Goal: Transaction & Acquisition: Purchase product/service

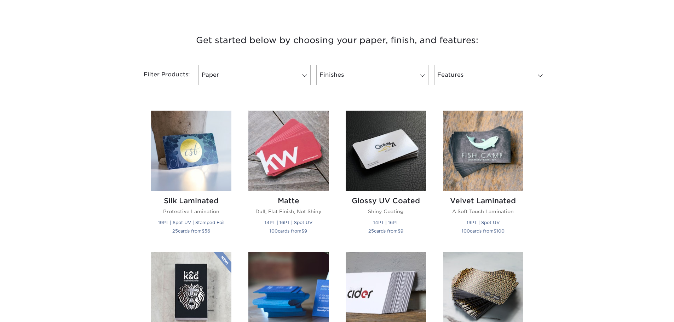
scroll to position [248, 0]
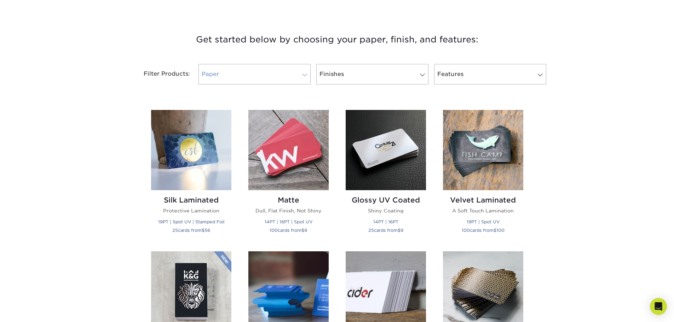
click at [262, 80] on link "Paper" at bounding box center [255, 74] width 112 height 21
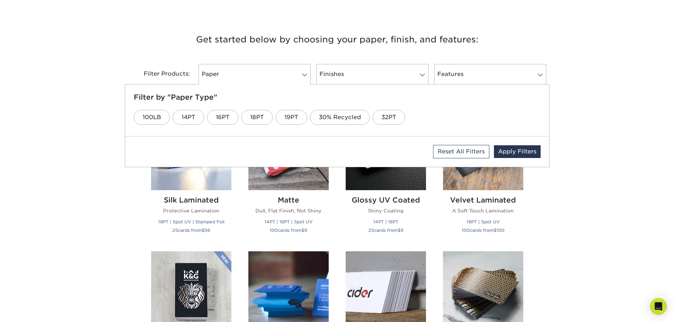
click at [177, 64] on div "Filter Products:" at bounding box center [160, 74] width 71 height 21
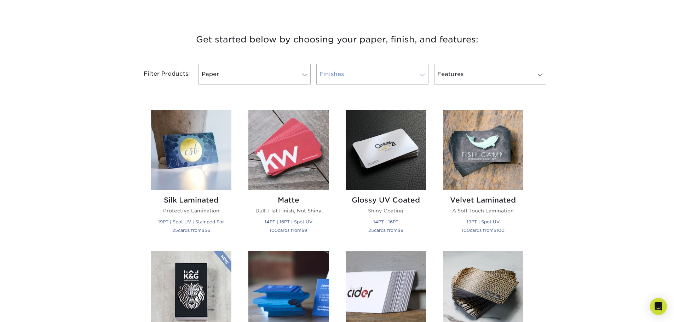
click at [391, 72] on link "Finishes" at bounding box center [372, 74] width 112 height 21
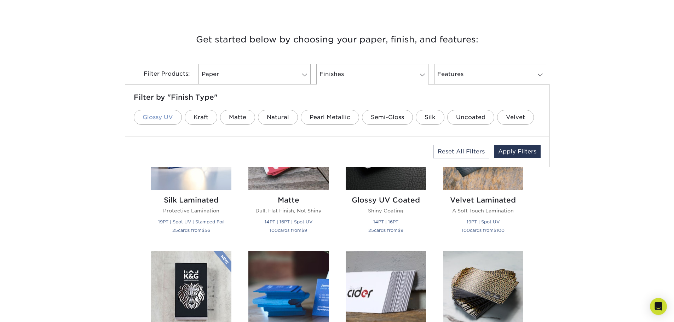
click at [164, 121] on link "Glossy UV" at bounding box center [158, 117] width 48 height 15
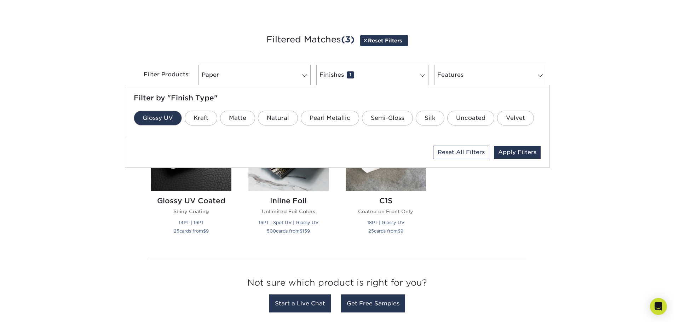
click at [39, 159] on div "Get started below by choosing your paper, finish, and features: Filtered Matche…" at bounding box center [337, 174] width 674 height 319
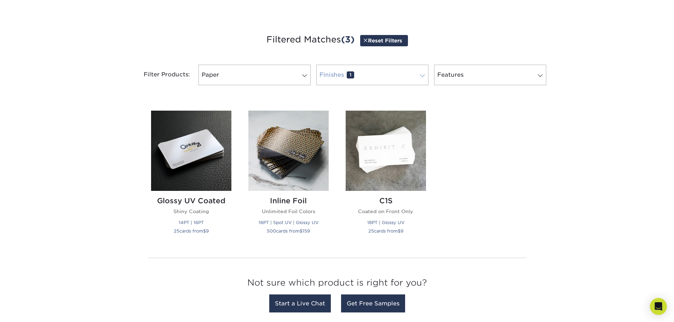
click at [341, 77] on link "Finishes 1" at bounding box center [372, 75] width 112 height 21
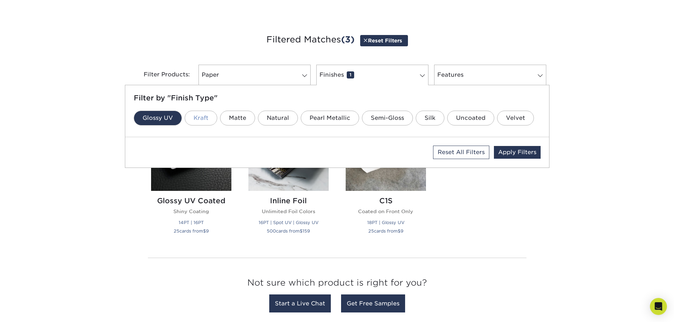
click at [212, 119] on link "Kraft" at bounding box center [201, 118] width 33 height 15
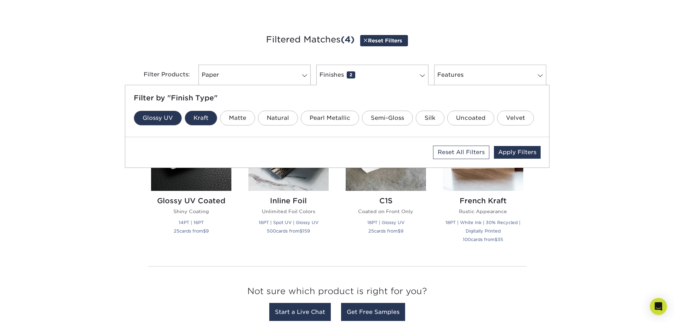
click at [156, 117] on link "Glossy UV" at bounding box center [158, 118] width 48 height 15
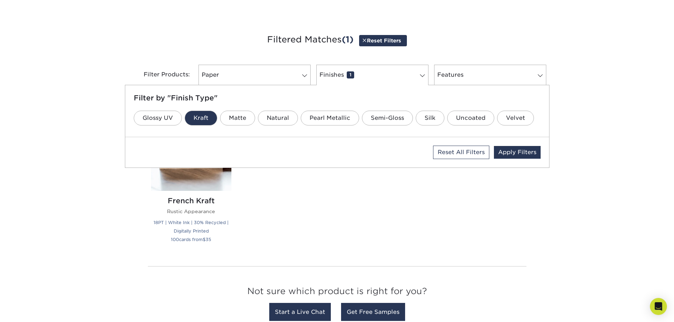
click at [68, 133] on div "Get started below by choosing your paper, finish, and features: Filtered Matche…" at bounding box center [337, 178] width 674 height 327
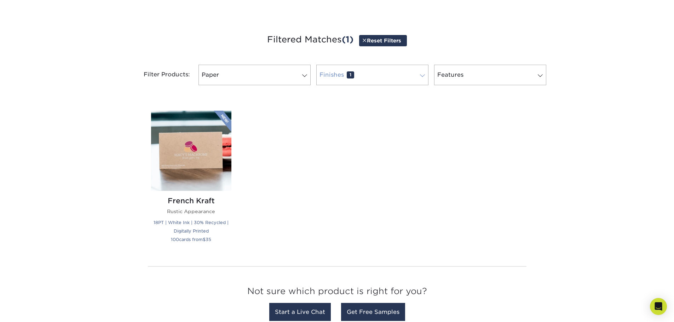
click at [374, 75] on link "Finishes 1" at bounding box center [372, 75] width 112 height 21
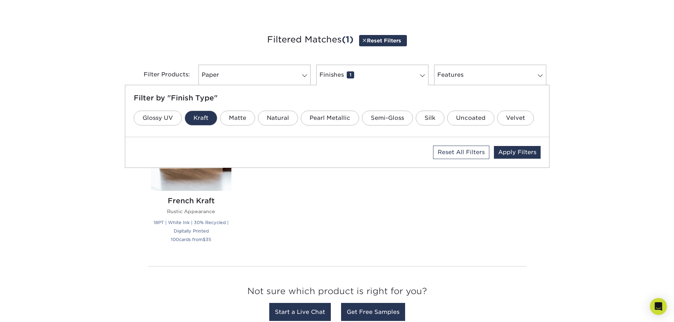
click at [200, 114] on link "Kraft" at bounding box center [201, 118] width 33 height 15
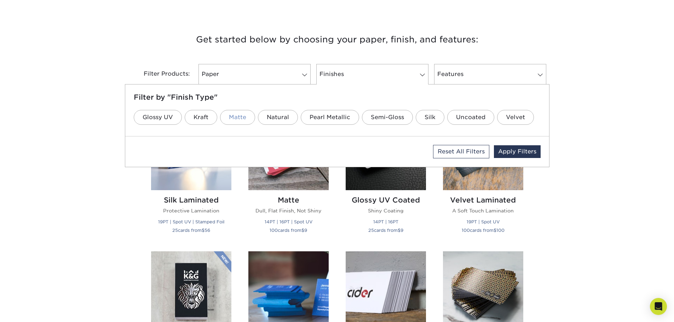
click at [240, 118] on link "Matte" at bounding box center [237, 117] width 35 height 15
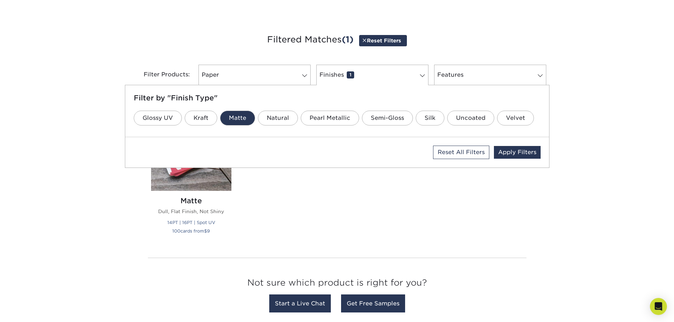
click at [0, 83] on div "Get started below by choosing your paper, finish, and features: Filtered Matche…" at bounding box center [337, 174] width 674 height 319
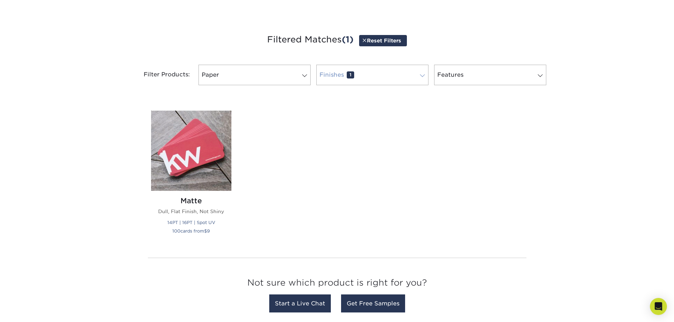
click at [370, 78] on link "Finishes 1" at bounding box center [372, 75] width 112 height 21
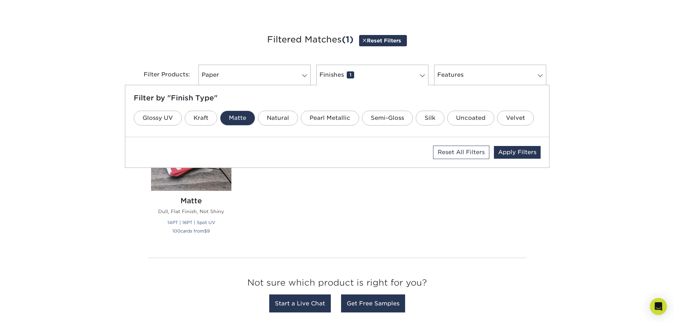
click at [252, 114] on link "Matte" at bounding box center [237, 118] width 35 height 15
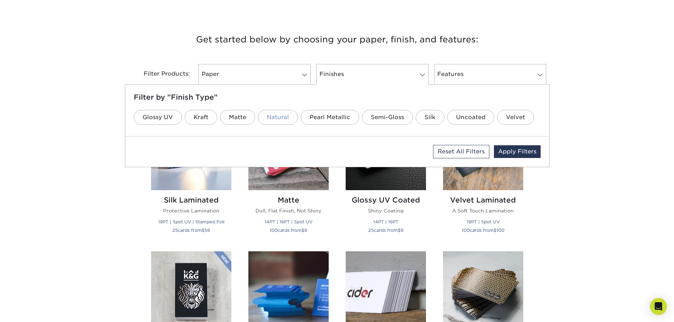
click at [276, 118] on link "Natural" at bounding box center [278, 117] width 40 height 15
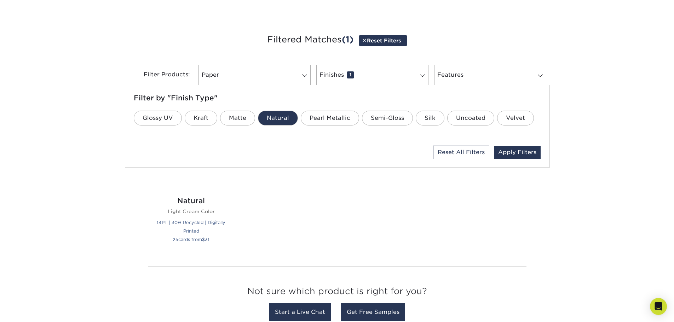
click at [0, 76] on div "Get started below by choosing your paper, finish, and features: Filtered Matche…" at bounding box center [337, 178] width 674 height 327
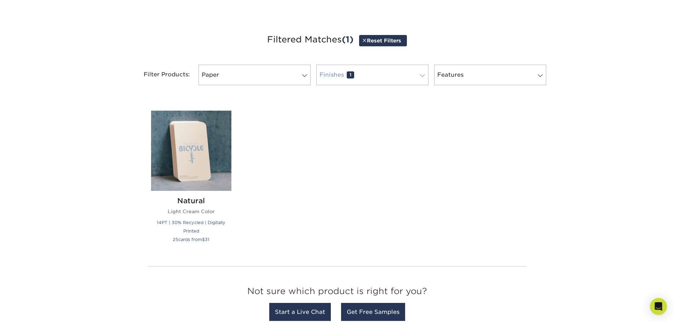
click at [364, 81] on link "Finishes 1" at bounding box center [372, 75] width 112 height 21
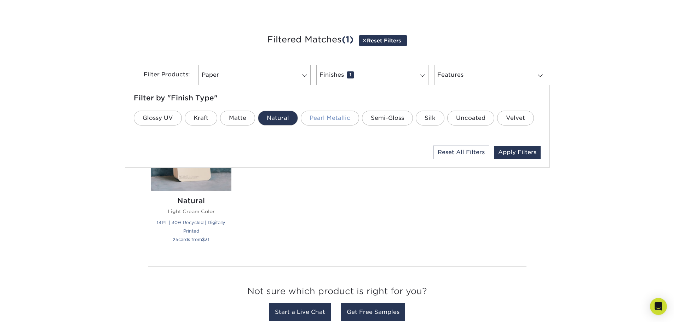
click at [339, 115] on link "Pearl Metallic" at bounding box center [330, 118] width 58 height 15
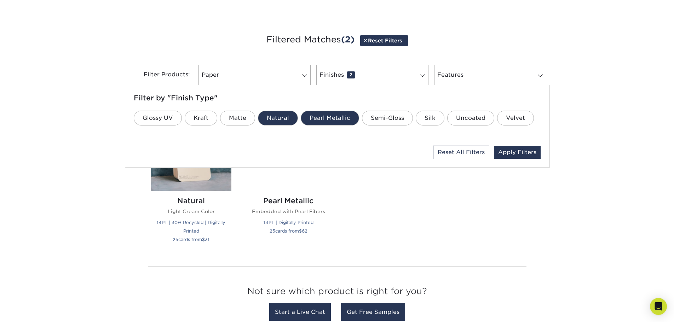
click at [280, 115] on link "Natural" at bounding box center [278, 118] width 40 height 15
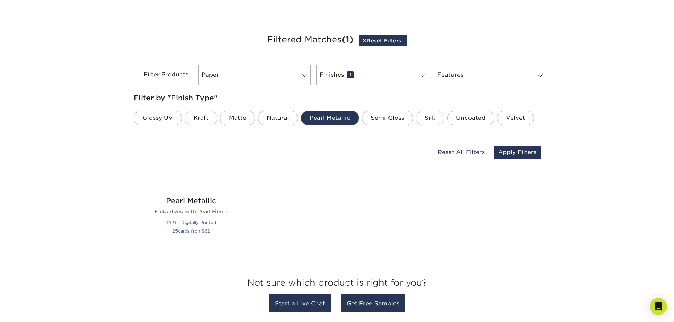
click at [62, 80] on div "Get started below by choosing your paper, finish, and features: Filtered Matche…" at bounding box center [337, 174] width 674 height 319
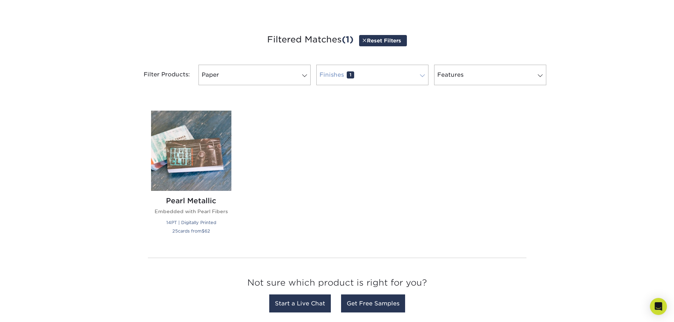
click at [364, 80] on link "Finishes 1" at bounding box center [372, 75] width 112 height 21
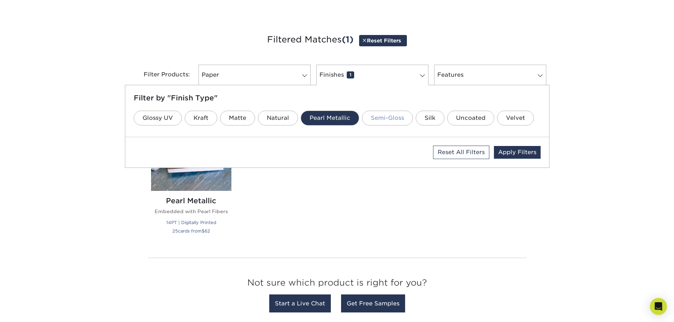
click at [395, 123] on link "Semi-Gloss" at bounding box center [387, 118] width 51 height 15
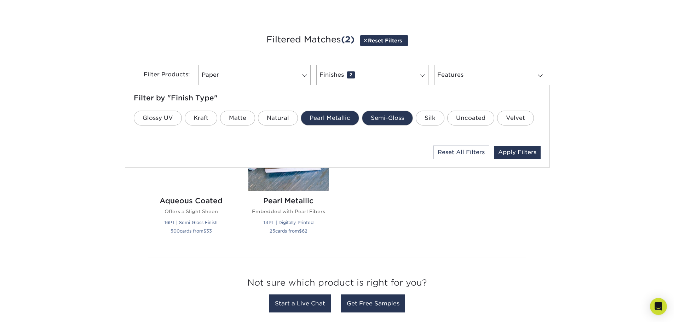
click at [342, 121] on link "Pearl Metallic" at bounding box center [330, 118] width 58 height 15
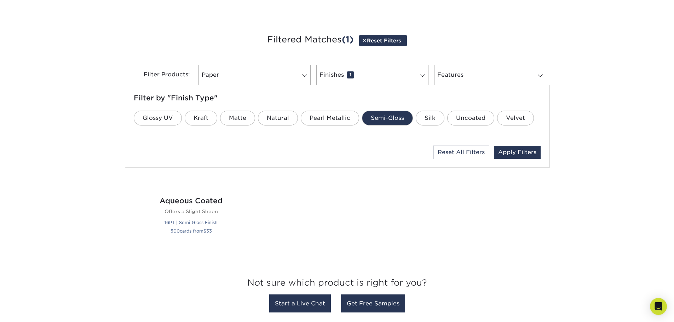
click at [0, 128] on div "Get started below by choosing your paper, finish, and features: Filtered Matche…" at bounding box center [337, 174] width 674 height 319
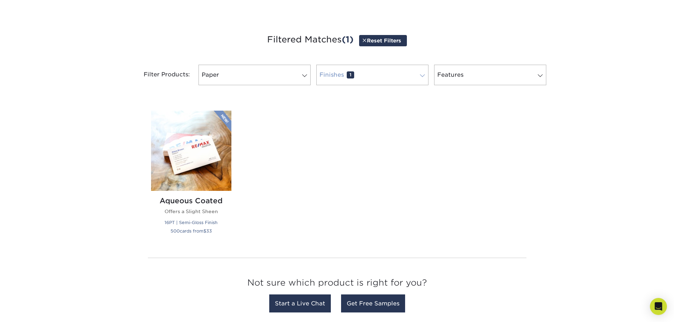
click at [366, 73] on link "Finishes 1" at bounding box center [372, 75] width 112 height 21
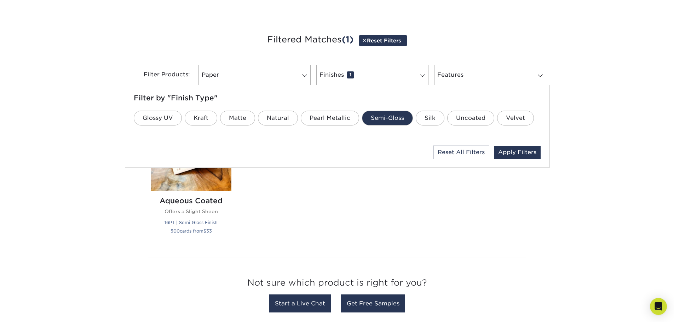
click at [389, 115] on link "Semi-Gloss" at bounding box center [387, 118] width 51 height 15
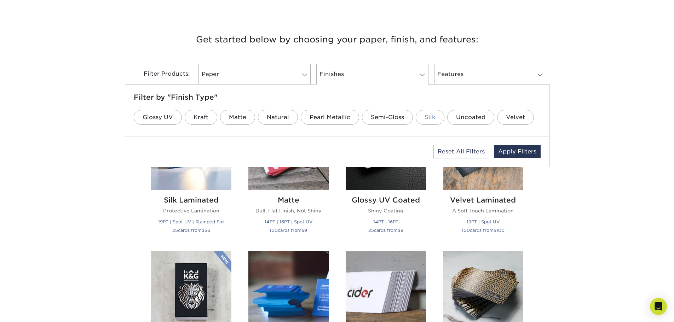
click at [430, 121] on link "Silk" at bounding box center [430, 117] width 29 height 15
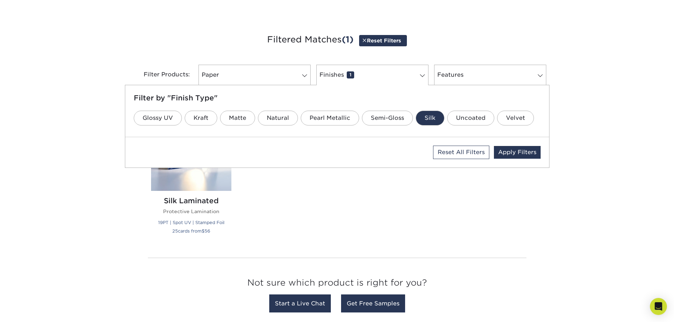
click at [0, 79] on div "Get started below by choosing your paper, finish, and features: Filtered Matche…" at bounding box center [337, 174] width 674 height 319
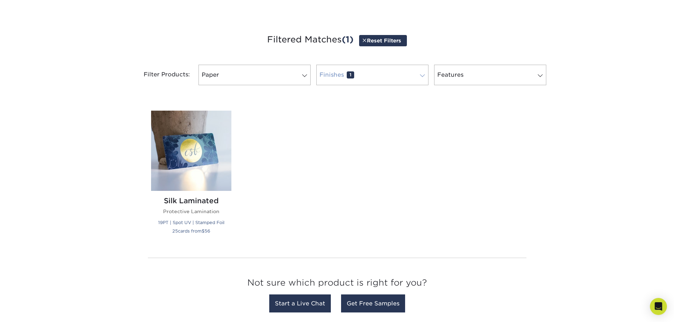
click at [396, 75] on link "Finishes 1" at bounding box center [372, 75] width 112 height 21
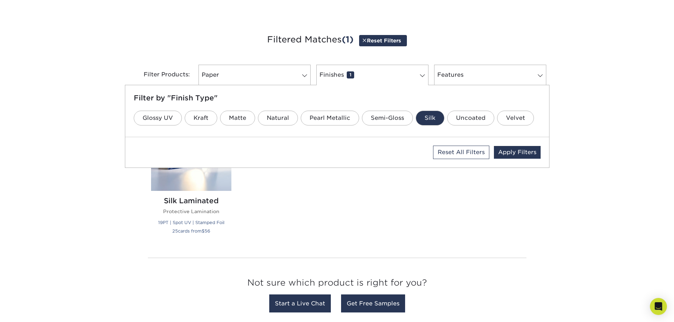
drag, startPoint x: 435, startPoint y: 117, endPoint x: 481, endPoint y: 118, distance: 46.0
click at [435, 117] on link "Silk" at bounding box center [430, 118] width 29 height 15
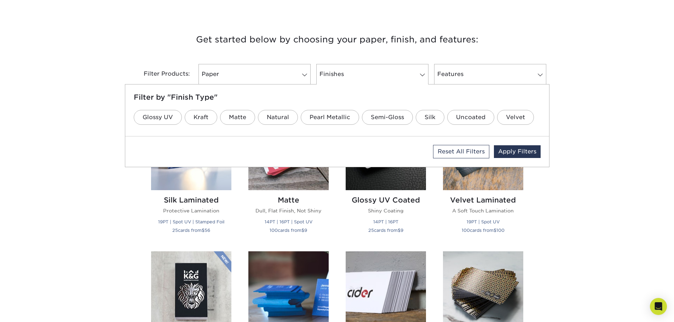
click at [493, 119] on ul "Glossy UV Kraft Matte Natural Pearl Metallic Semi-Gloss Silk Uncoated Velvet" at bounding box center [337, 117] width 407 height 21
click at [485, 119] on link "Uncoated" at bounding box center [470, 117] width 47 height 15
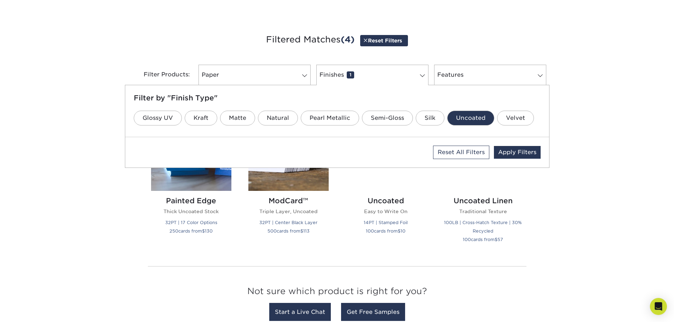
click at [0, 99] on div "Get started below by choosing your paper, finish, and features: Filtered Matche…" at bounding box center [337, 178] width 674 height 327
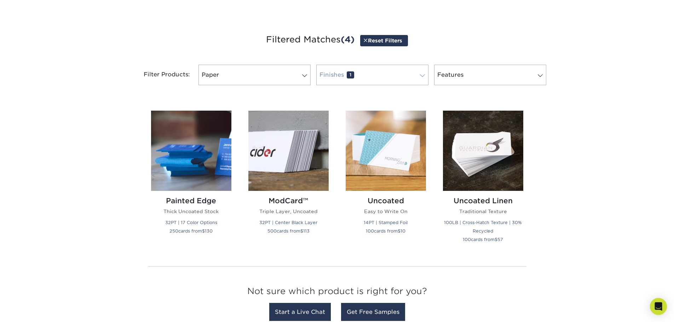
click at [383, 76] on link "Finishes 1" at bounding box center [372, 75] width 112 height 21
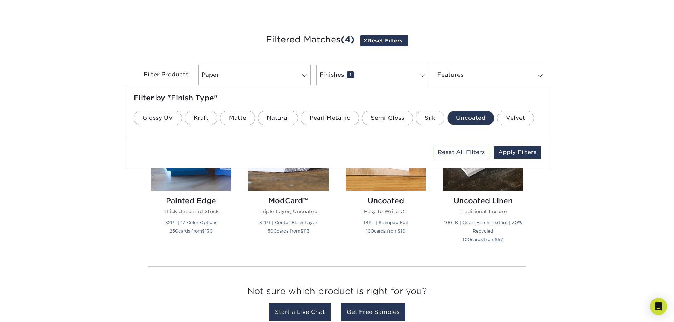
click at [479, 115] on link "Uncoated" at bounding box center [470, 118] width 47 height 15
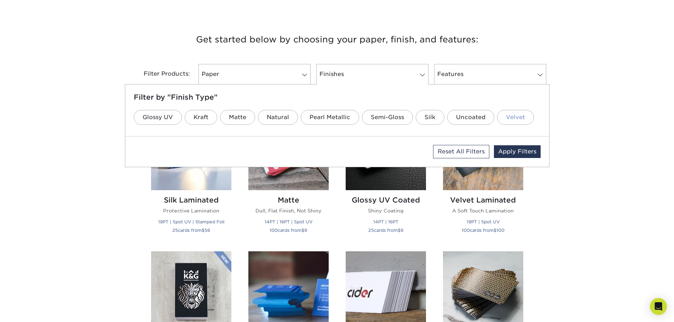
click at [509, 116] on link "Velvet" at bounding box center [515, 117] width 37 height 15
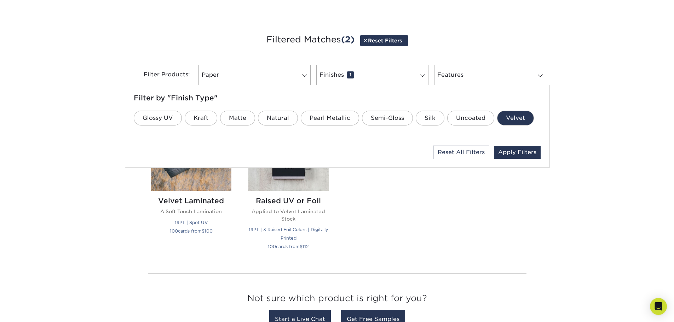
click at [0, 64] on div "Get started below by choosing your paper, finish, and features: Filtered Matche…" at bounding box center [337, 182] width 674 height 334
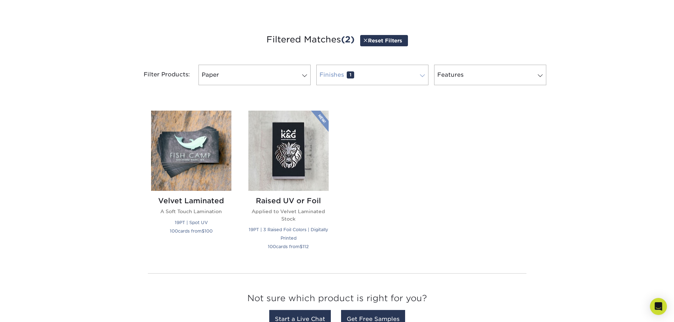
click at [373, 71] on link "Finishes 1" at bounding box center [372, 75] width 112 height 21
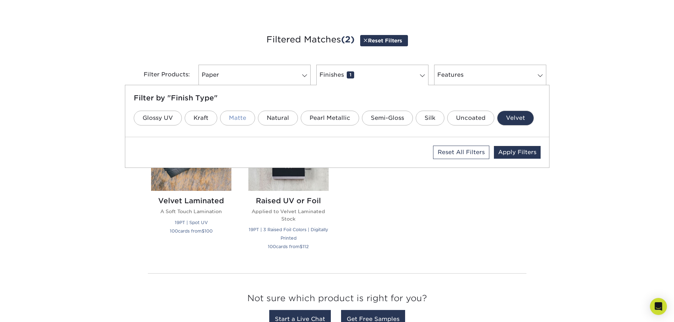
click at [232, 118] on link "Matte" at bounding box center [237, 118] width 35 height 15
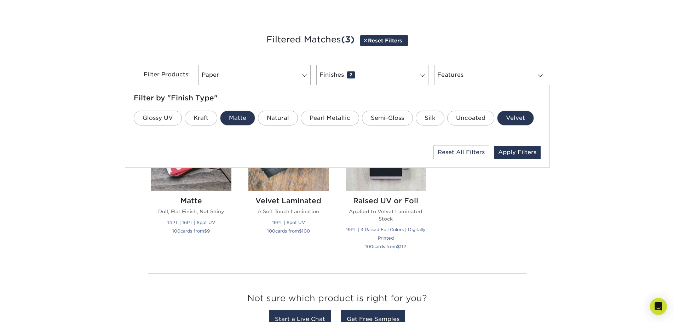
click at [60, 118] on div "Get started below by choosing your paper, finish, and features: Filtered Matche…" at bounding box center [337, 182] width 674 height 334
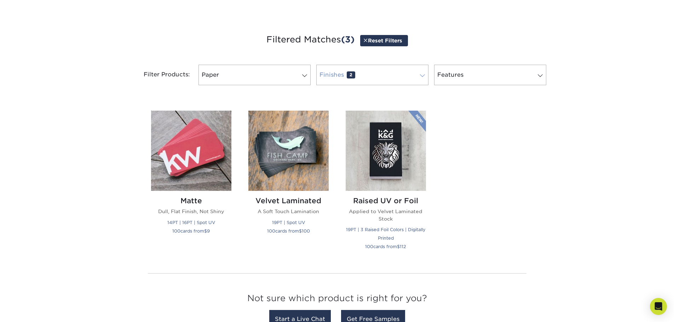
click at [358, 73] on link "Finishes 2" at bounding box center [372, 75] width 112 height 21
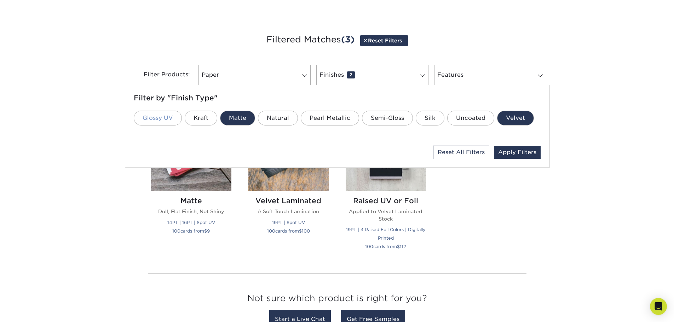
click at [149, 122] on link "Glossy UV" at bounding box center [158, 118] width 48 height 15
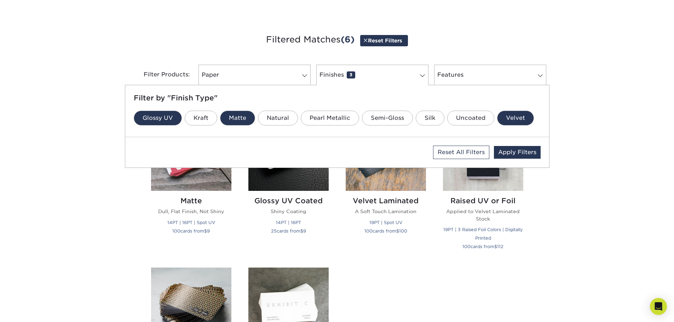
click at [97, 120] on div "Get started below by choosing your paper, finish, and features: Filtered Matche…" at bounding box center [337, 253] width 674 height 476
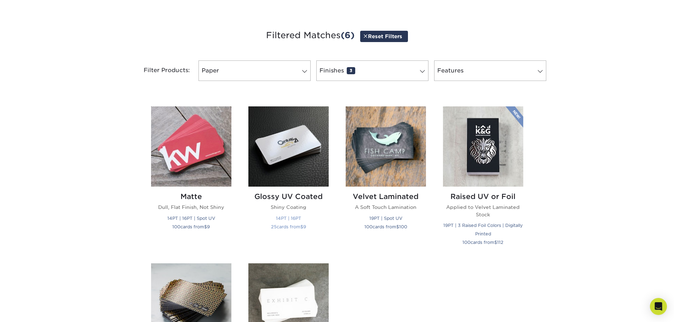
scroll to position [212, 0]
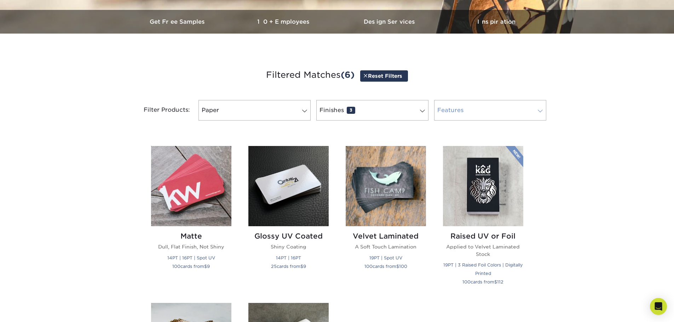
click at [518, 101] on link "Features 0" at bounding box center [490, 110] width 112 height 21
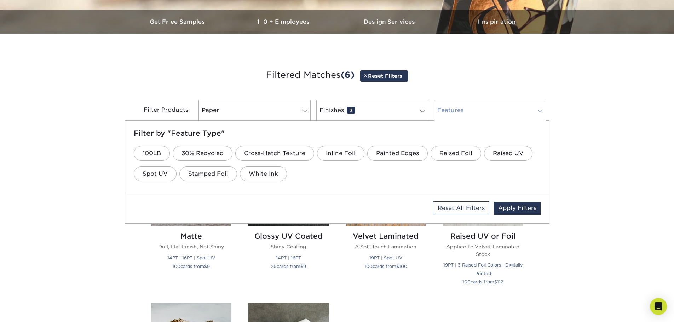
click at [518, 101] on link "Features 0" at bounding box center [490, 110] width 112 height 21
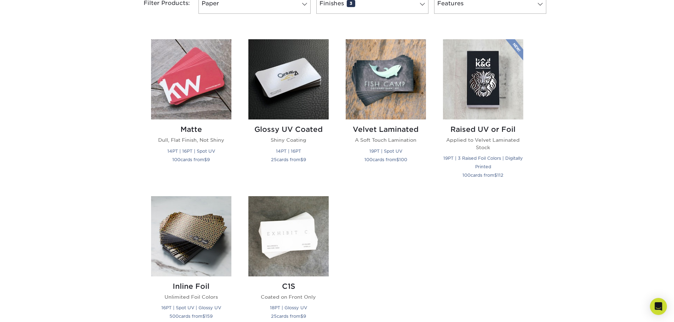
scroll to position [354, 0]
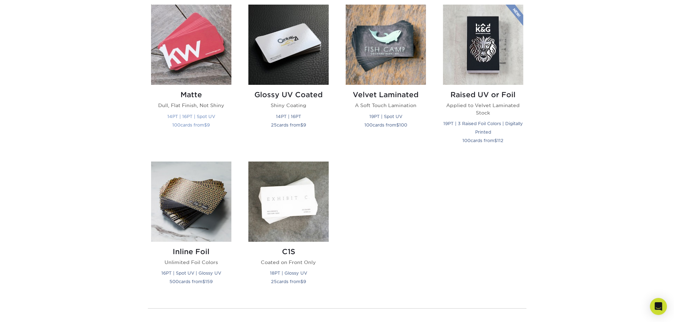
click at [210, 69] on img at bounding box center [191, 45] width 80 height 80
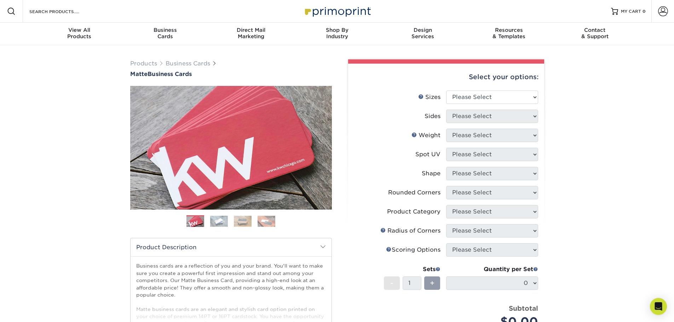
click at [222, 226] on img at bounding box center [219, 221] width 18 height 11
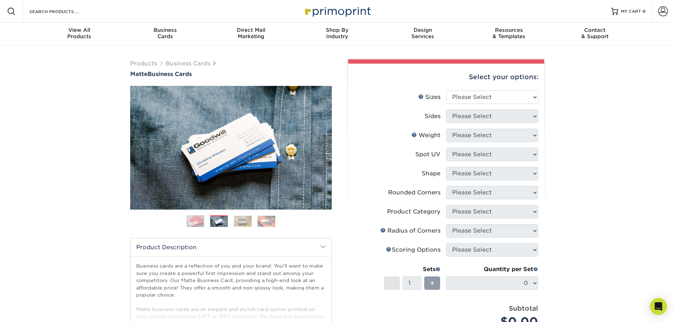
click at [234, 225] on img at bounding box center [243, 221] width 18 height 11
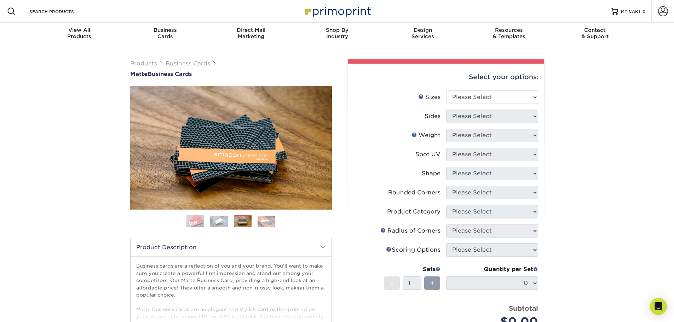
click at [254, 225] on ol at bounding box center [231, 224] width 202 height 17
click at [269, 223] on img at bounding box center [267, 221] width 18 height 11
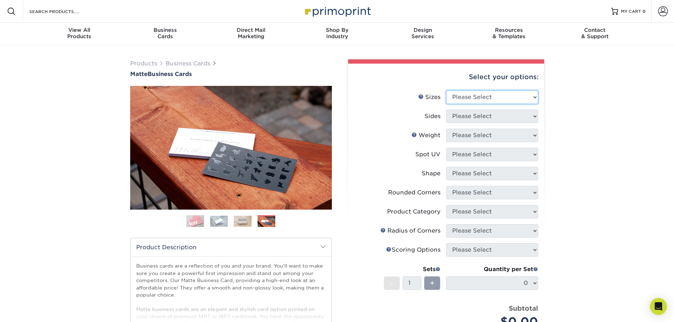
click at [508, 98] on select "Please Select 1.5" x 3.5" - Mini 1.75" x 3.5" - Mini 2" x 2" - Square 2" x 3" -…" at bounding box center [492, 97] width 92 height 13
click at [446, 91] on select "Please Select 1.5" x 3.5" - Mini 1.75" x 3.5" - Mini 2" x 2" - Square 2" x 3" -…" at bounding box center [492, 97] width 92 height 13
click at [368, 127] on li "Sides Please Select Print Both Sides Print Front Only" at bounding box center [446, 119] width 184 height 19
click at [490, 98] on select "Please Select 1.5" x 3.5" - Mini 1.75" x 3.5" - Mini 2" x 2" - Square 2" x 3" -…" at bounding box center [492, 97] width 92 height 13
click at [446, 91] on select "Please Select 1.5" x 3.5" - Mini 1.75" x 3.5" - Mini 2" x 2" - Square 2" x 3" -…" at bounding box center [492, 97] width 92 height 13
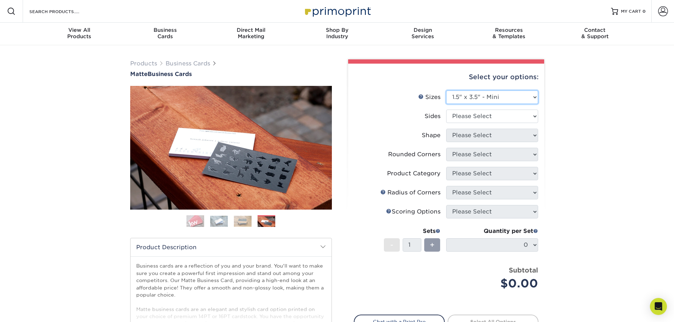
click at [486, 96] on select "Please Select 1.5" x 3.5" - Mini 1.75" x 3.5" - Mini 2" x 2" - Square 2" x 3" -…" at bounding box center [492, 97] width 92 height 13
select select "1.75x3.50"
click at [446, 91] on select "Please Select 1.5" x 3.5" - Mini 1.75" x 3.5" - Mini 2" x 2" - Square 2" x 3" -…" at bounding box center [492, 97] width 92 height 13
click at [350, 108] on div "Select your options: Sizes Help Sizes Please Select 1.5" x 3.5" - Mini 1.75" x …" at bounding box center [446, 221] width 196 height 314
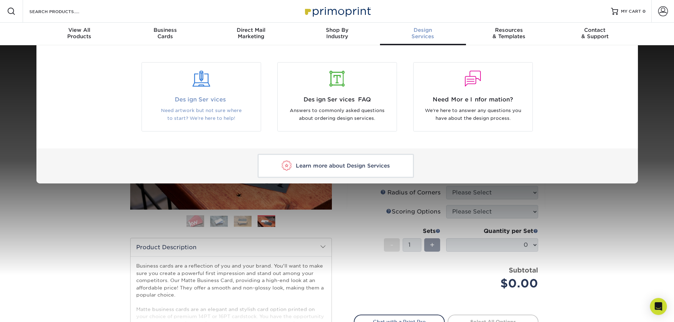
click at [221, 99] on span "Design Services" at bounding box center [201, 100] width 108 height 8
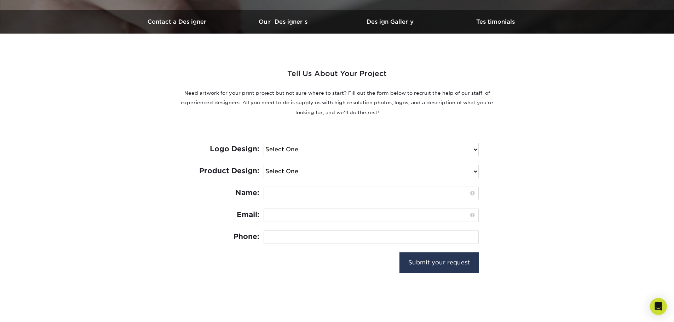
scroll to position [248, 0]
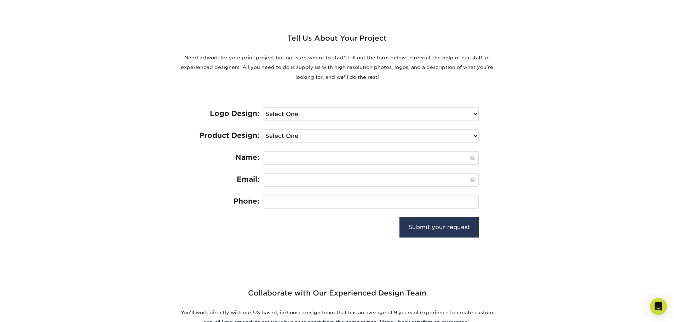
click at [315, 114] on select "Select One I need a logo design: $300 No thank you" at bounding box center [371, 114] width 215 height 13
select select "No Logo"
click at [264, 108] on select "Select One I need a logo design: $300 No thank you" at bounding box center [371, 114] width 215 height 13
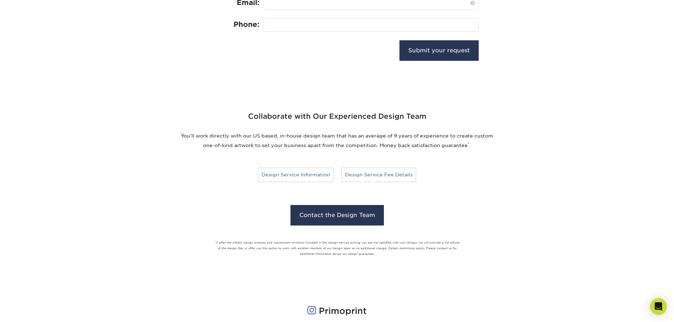
scroll to position [177, 0]
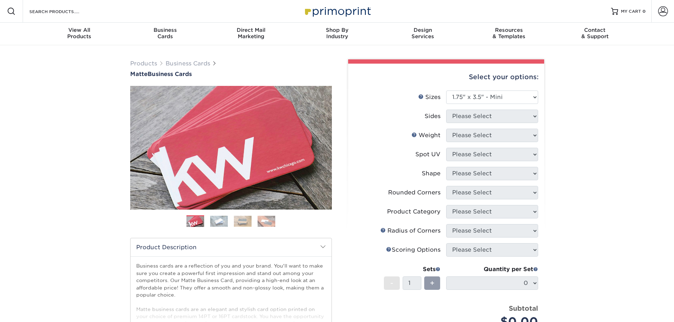
select select "1.75x3.50"
